Goal: Browse casually

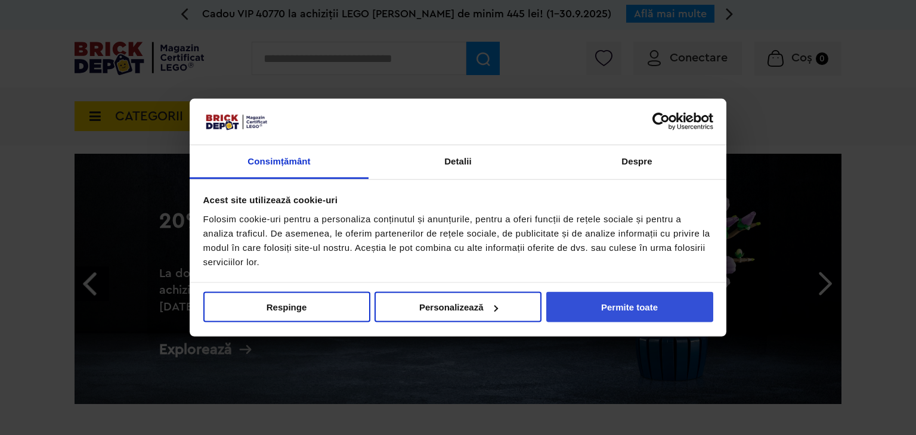
click at [654, 311] on button "Permite toate" at bounding box center [629, 307] width 167 height 30
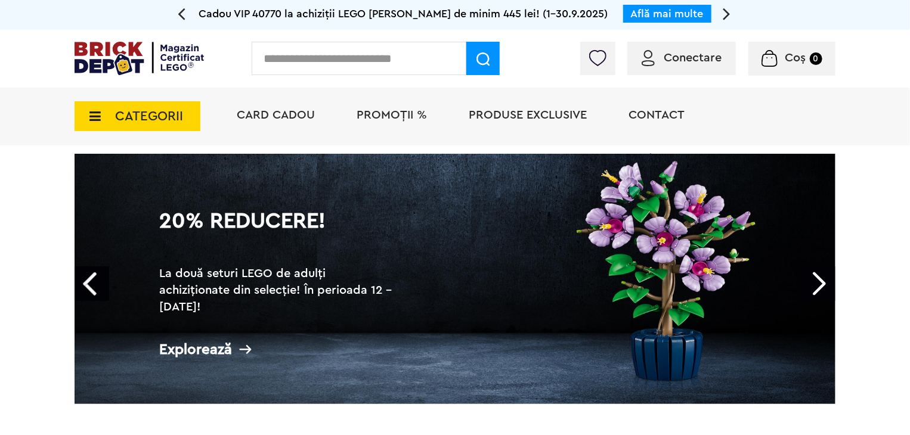
click at [827, 284] on link "Next" at bounding box center [818, 284] width 35 height 35
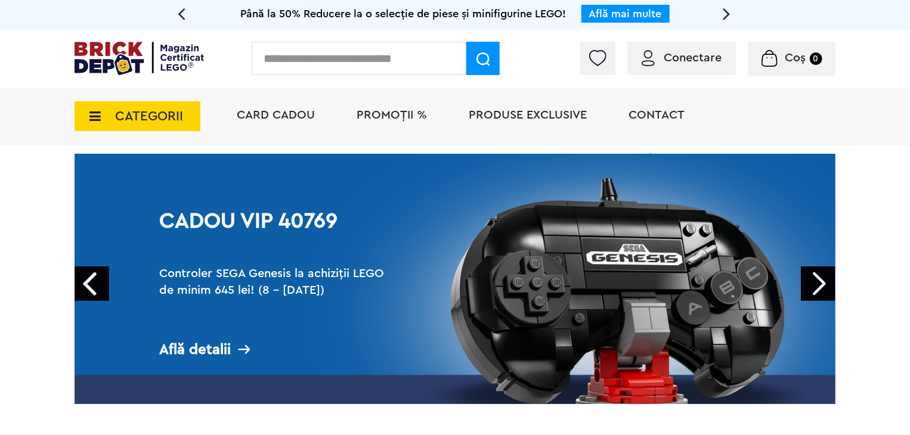
click at [827, 284] on link "Next" at bounding box center [818, 284] width 35 height 35
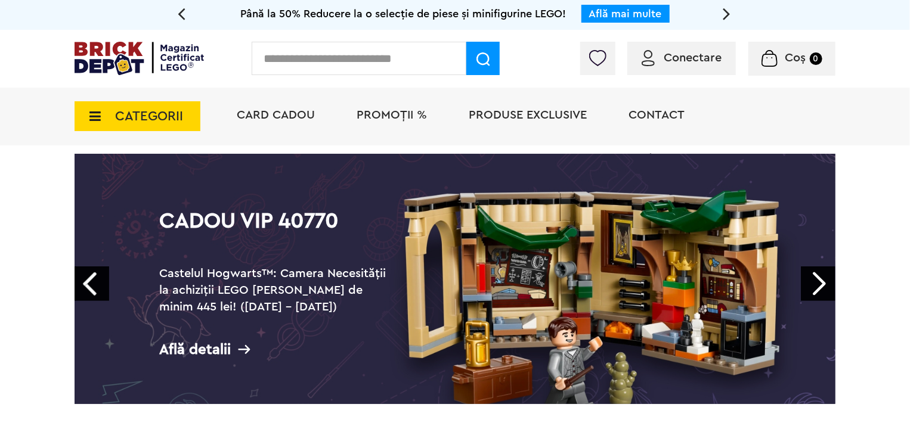
click at [827, 284] on link "Next" at bounding box center [818, 284] width 35 height 35
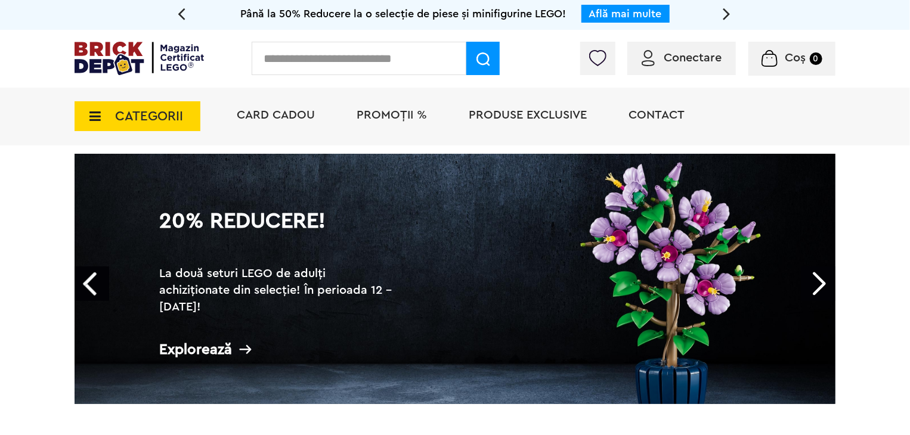
click at [827, 284] on link "Next" at bounding box center [818, 284] width 35 height 35
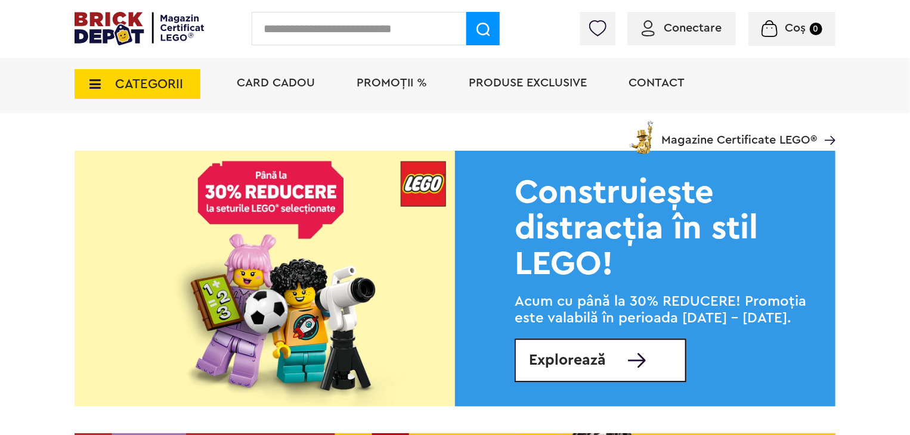
scroll to position [1312, 0]
